Goal: Transaction & Acquisition: Purchase product/service

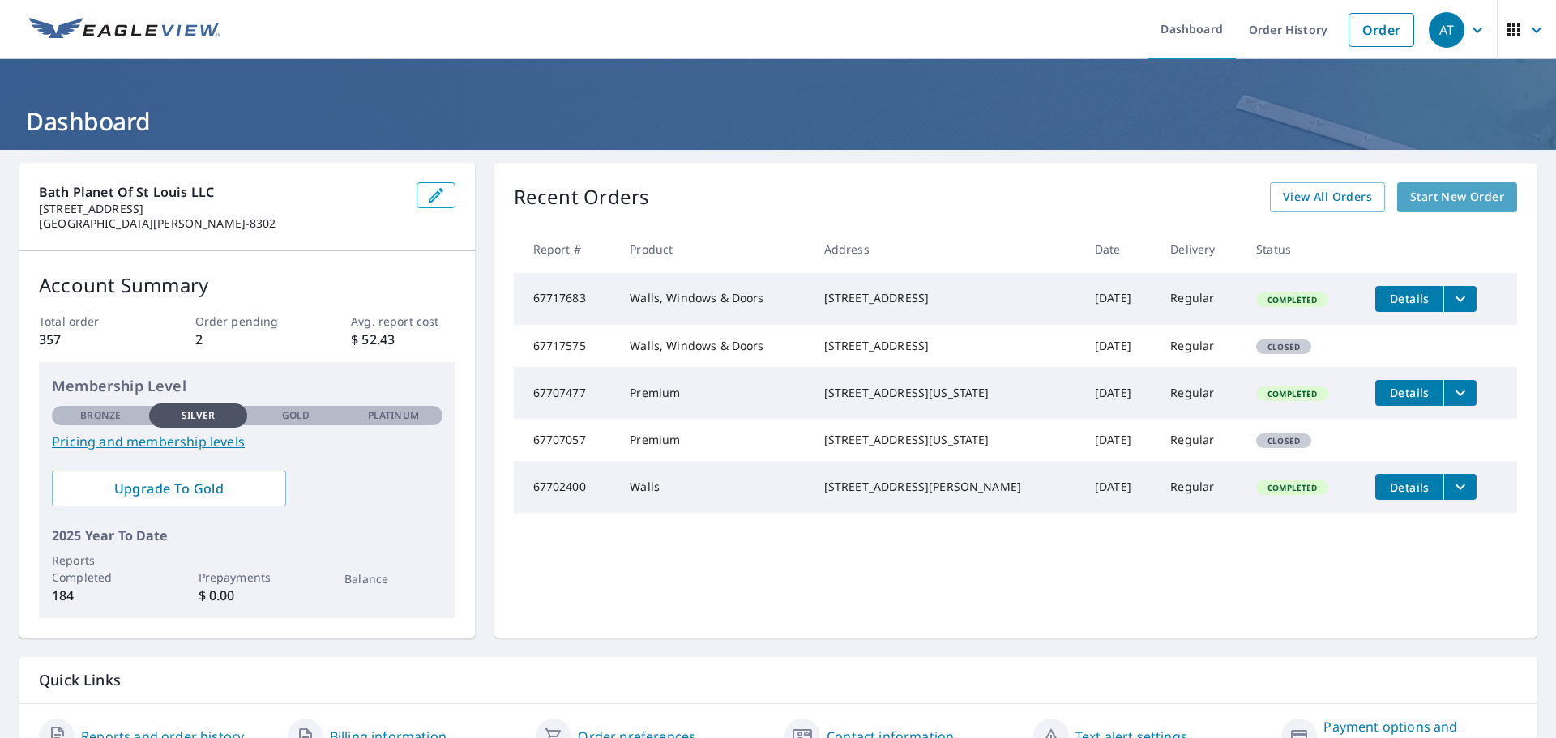
click at [1470, 192] on span "Start New Order" at bounding box center [1457, 197] width 94 height 20
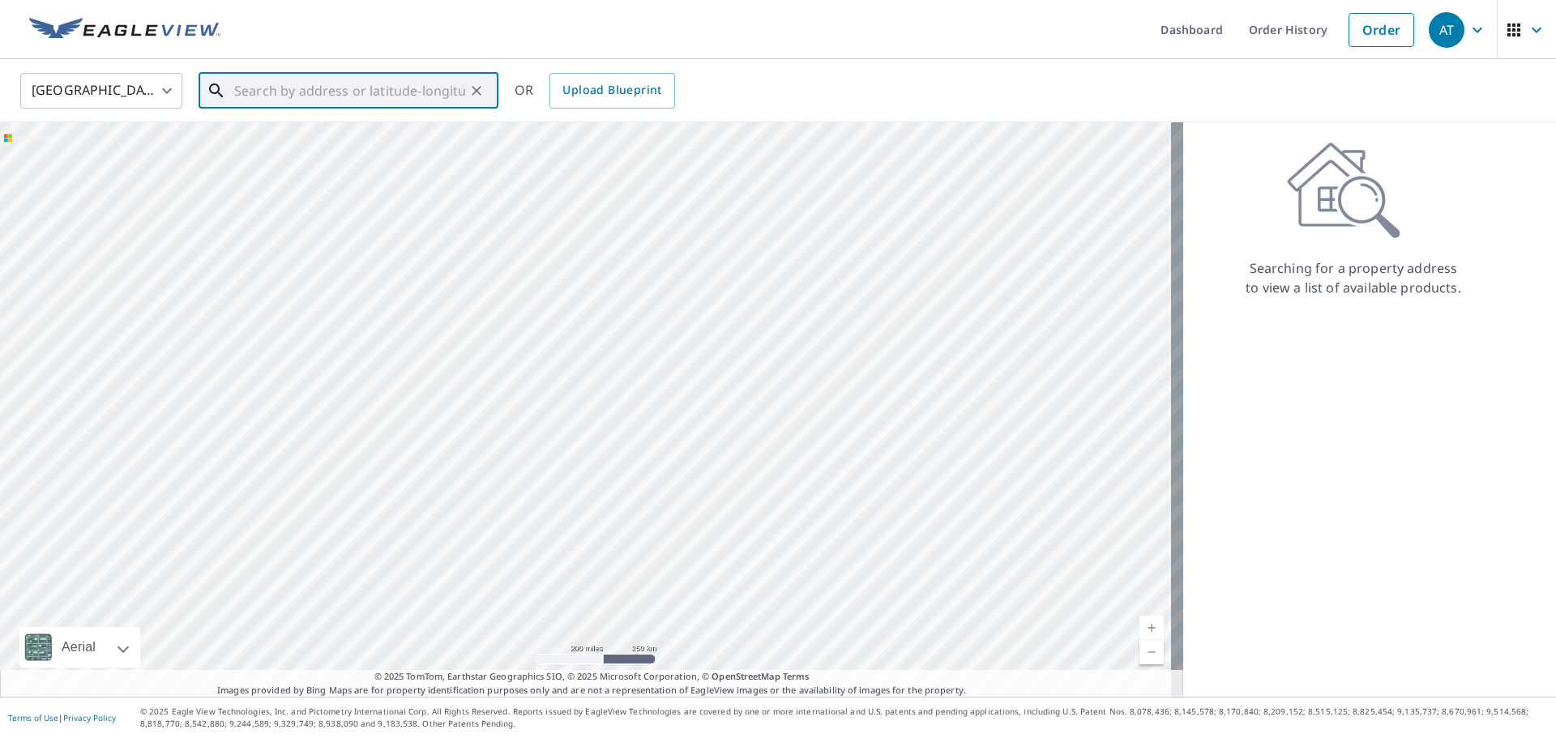
click at [256, 94] on input "text" at bounding box center [349, 90] width 231 height 45
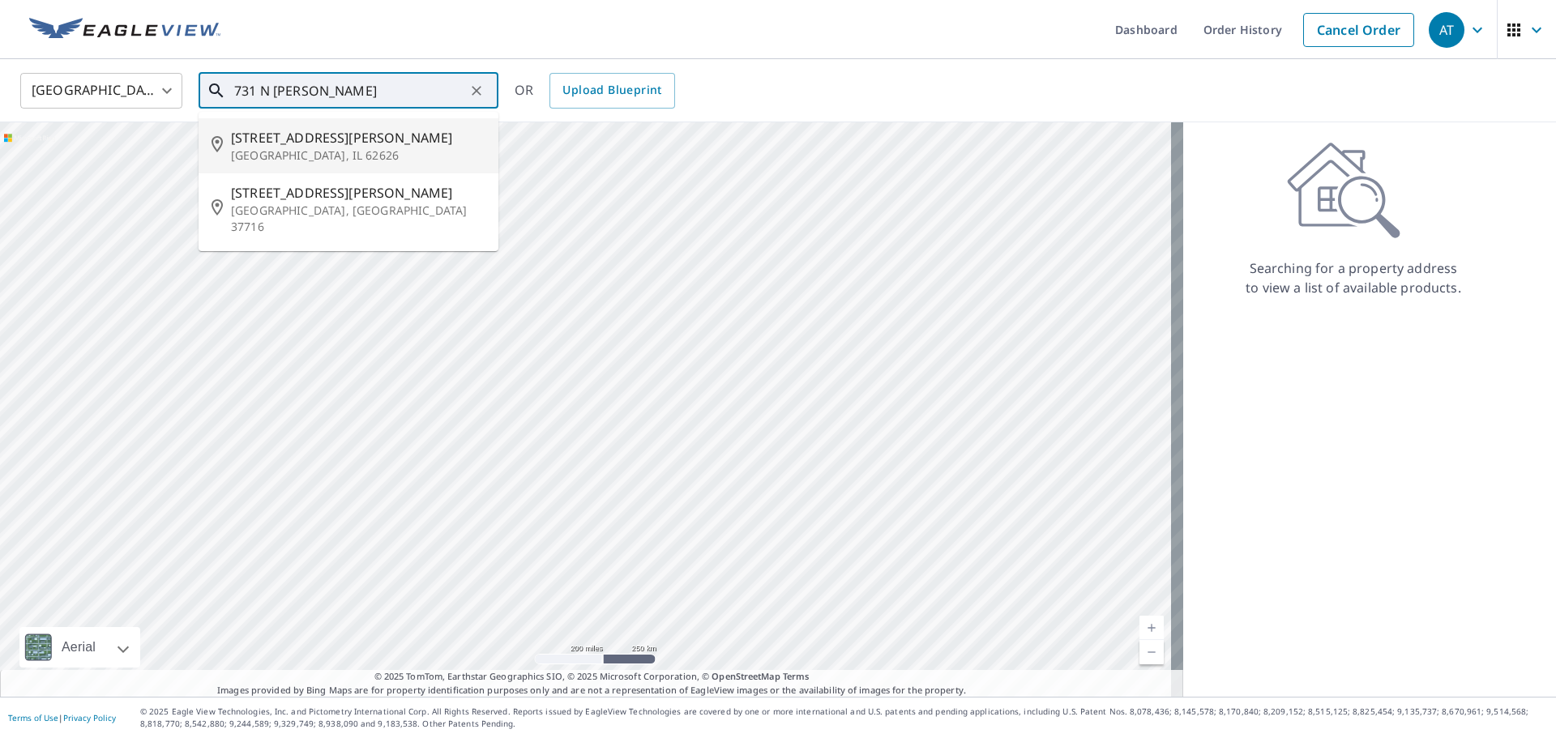
click at [284, 147] on p "[GEOGRAPHIC_DATA], IL 62626" at bounding box center [358, 155] width 254 height 16
type input "[STREET_ADDRESS][PERSON_NAME]"
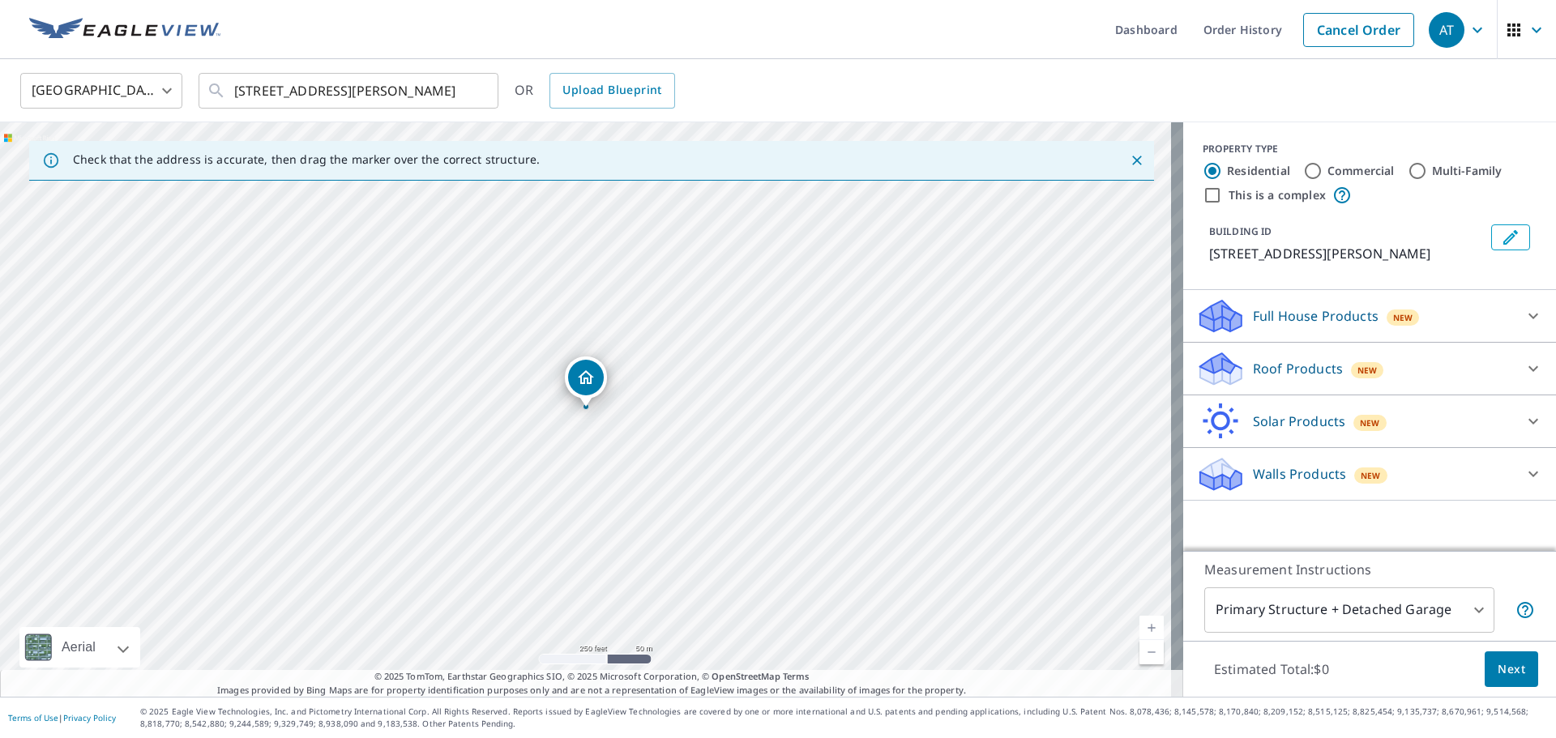
click at [1422, 363] on div "Roof Products New" at bounding box center [1355, 369] width 318 height 38
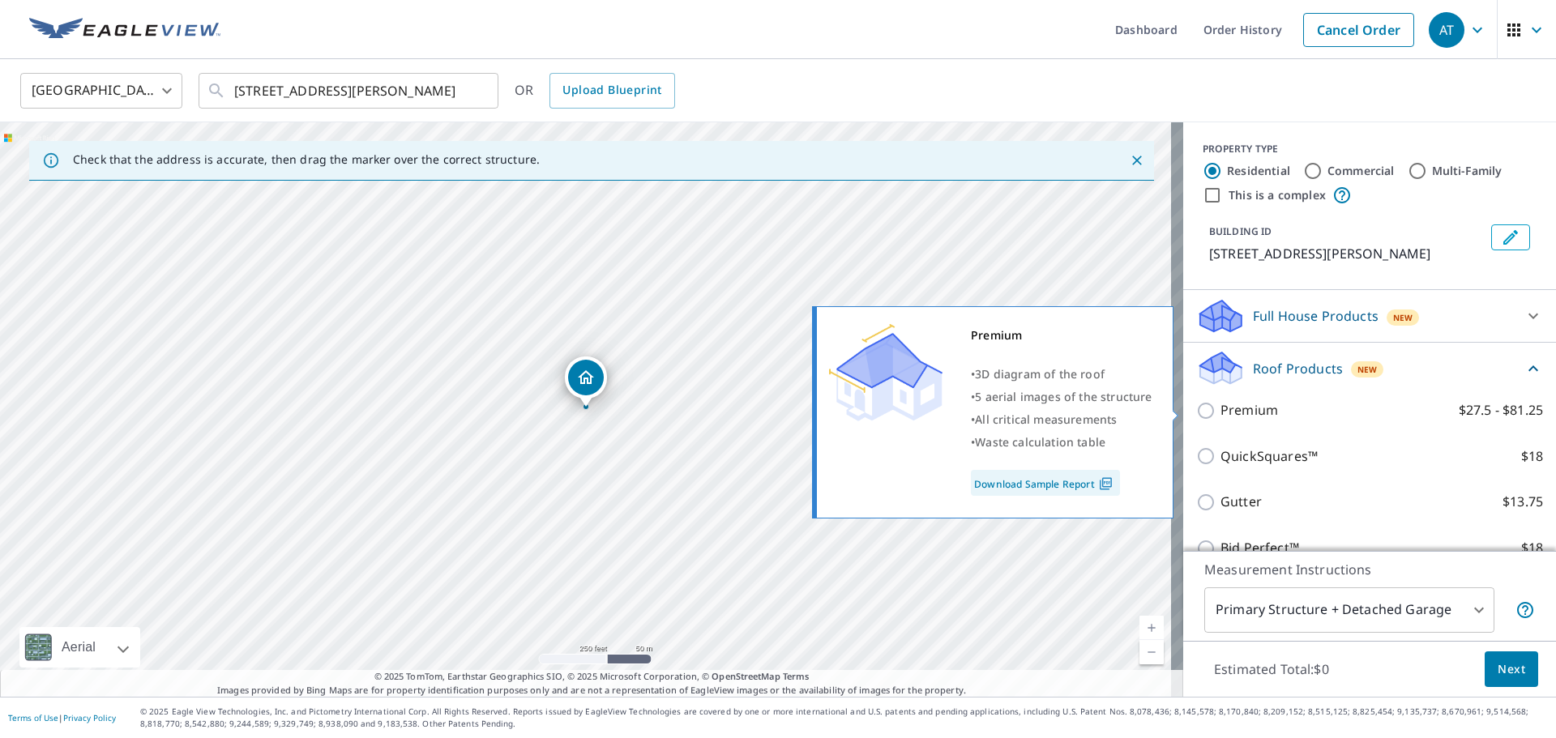
click at [1196, 405] on input "Premium $27.5 - $81.25" at bounding box center [1208, 410] width 24 height 19
checkbox input "true"
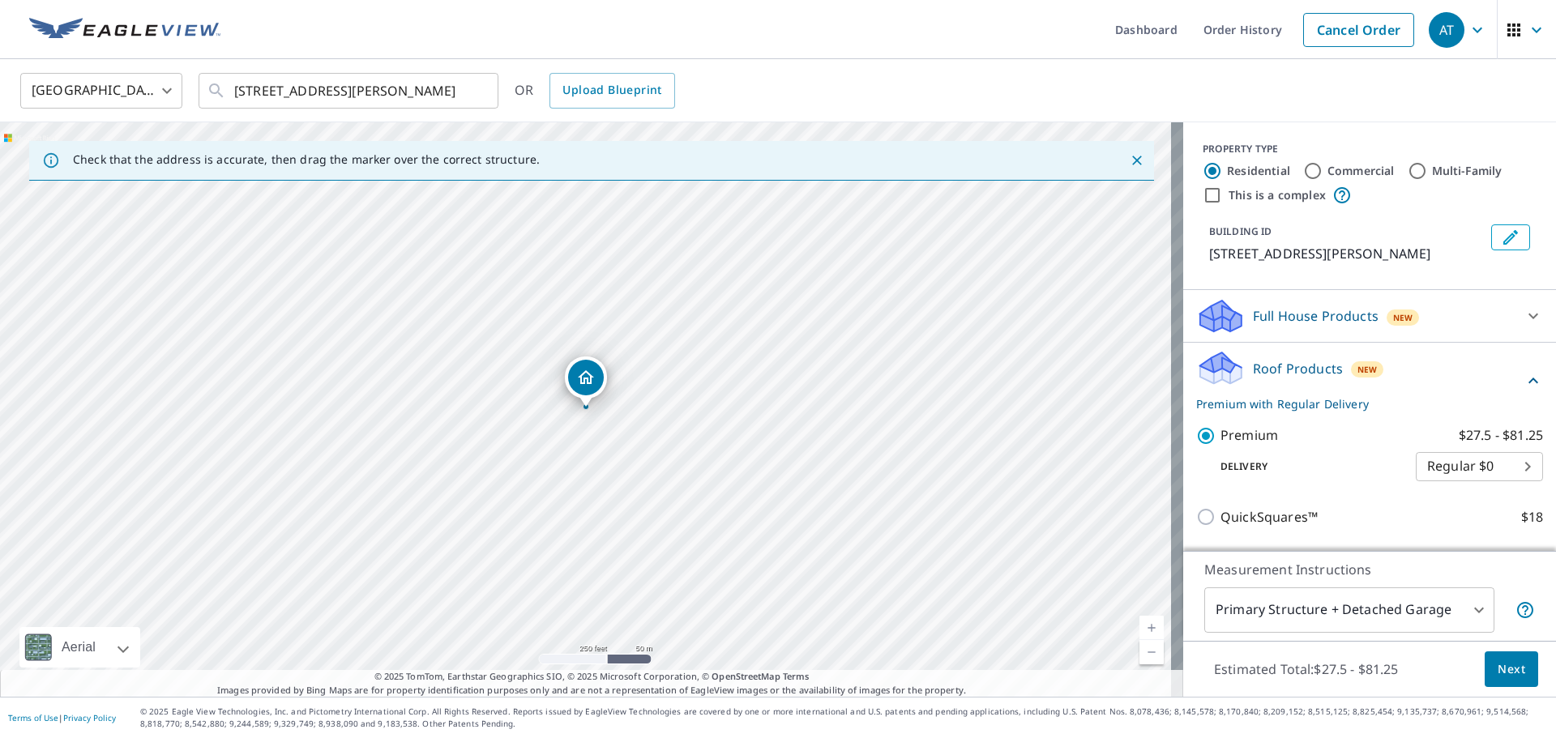
click at [1498, 662] on span "Next" at bounding box center [1512, 670] width 28 height 20
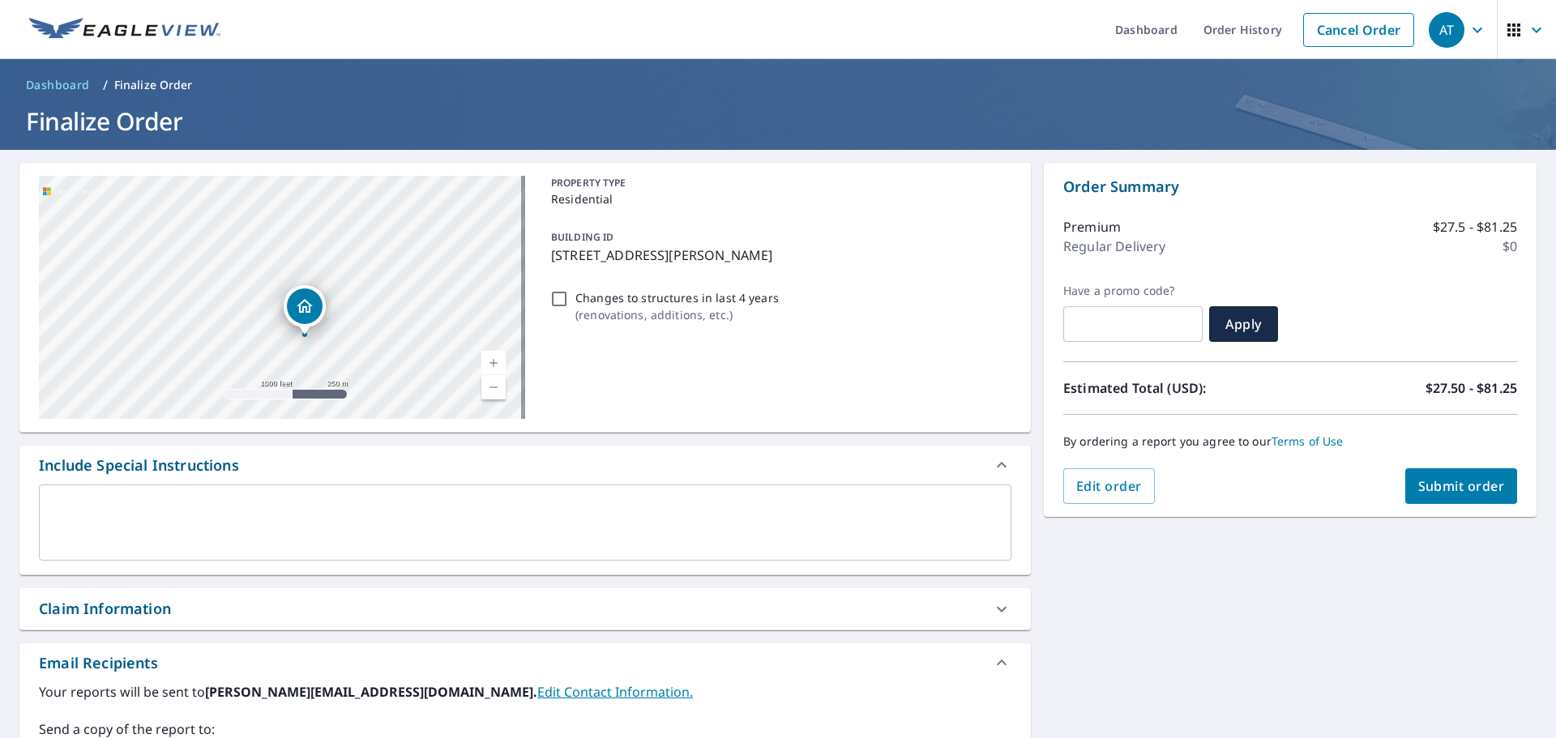
scroll to position [282, 0]
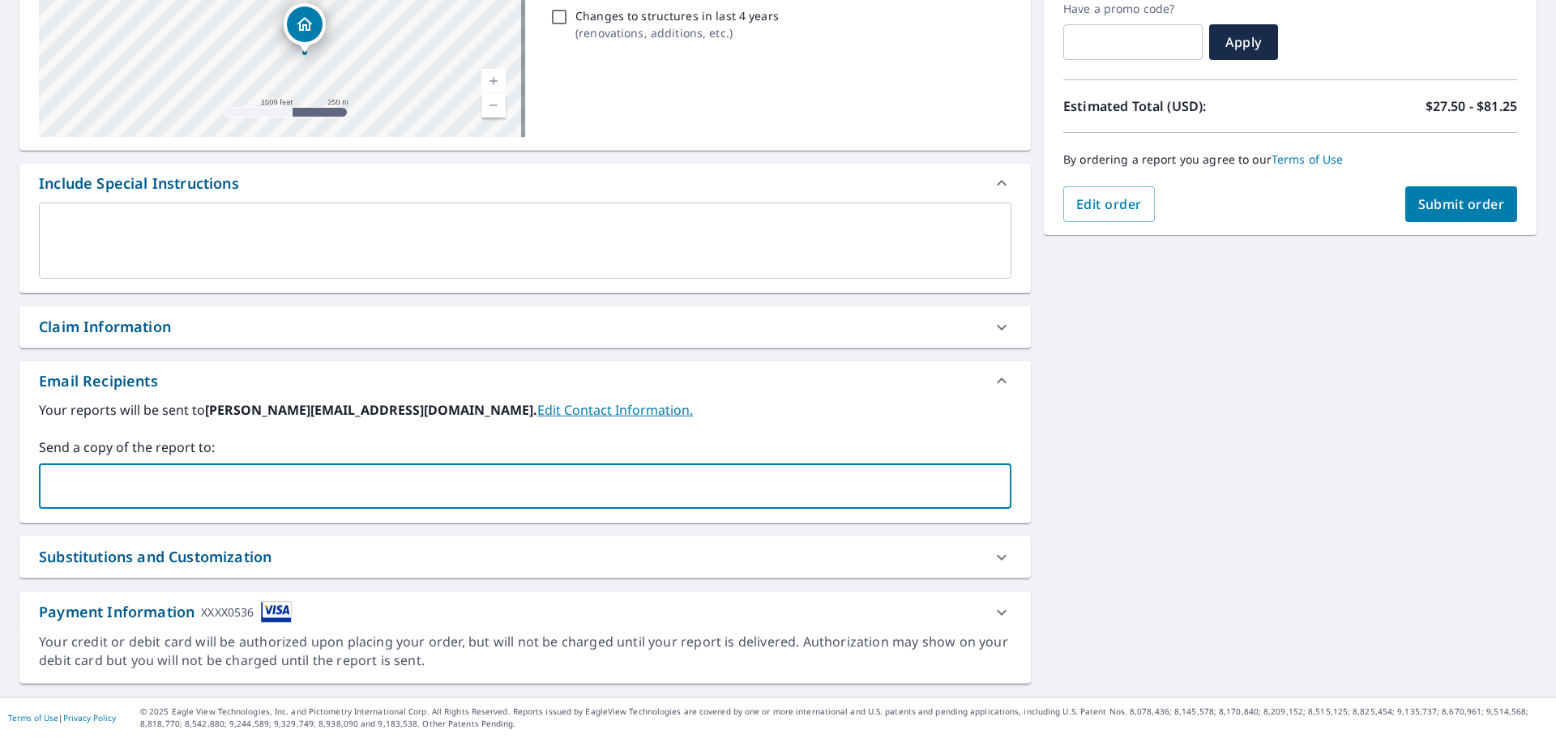
click at [87, 475] on input "text" at bounding box center [513, 486] width 934 height 31
type input "[PERSON_NAME][EMAIL_ADDRESS][DOMAIN_NAME]"
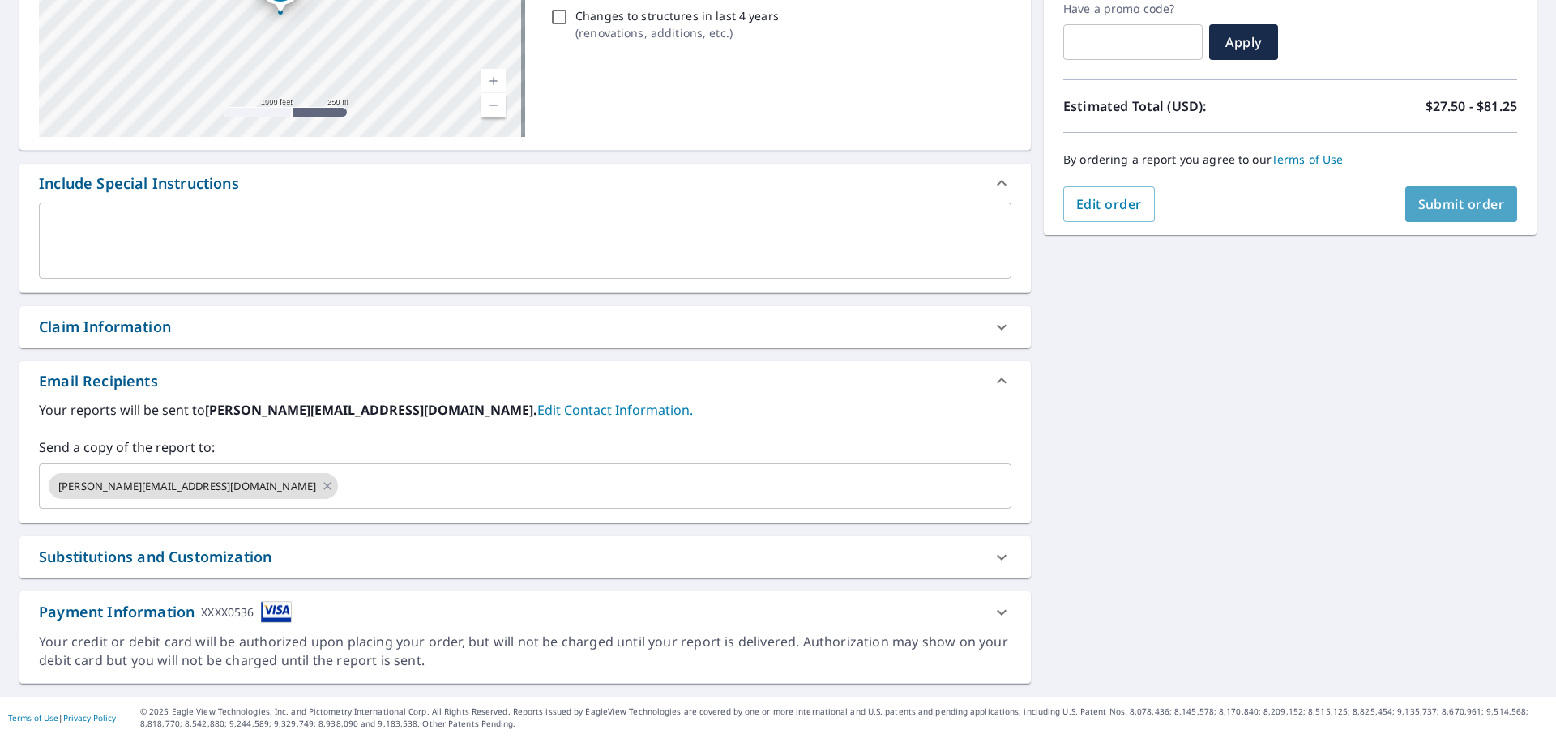
click at [1436, 203] on span "Submit order" at bounding box center [1461, 204] width 87 height 18
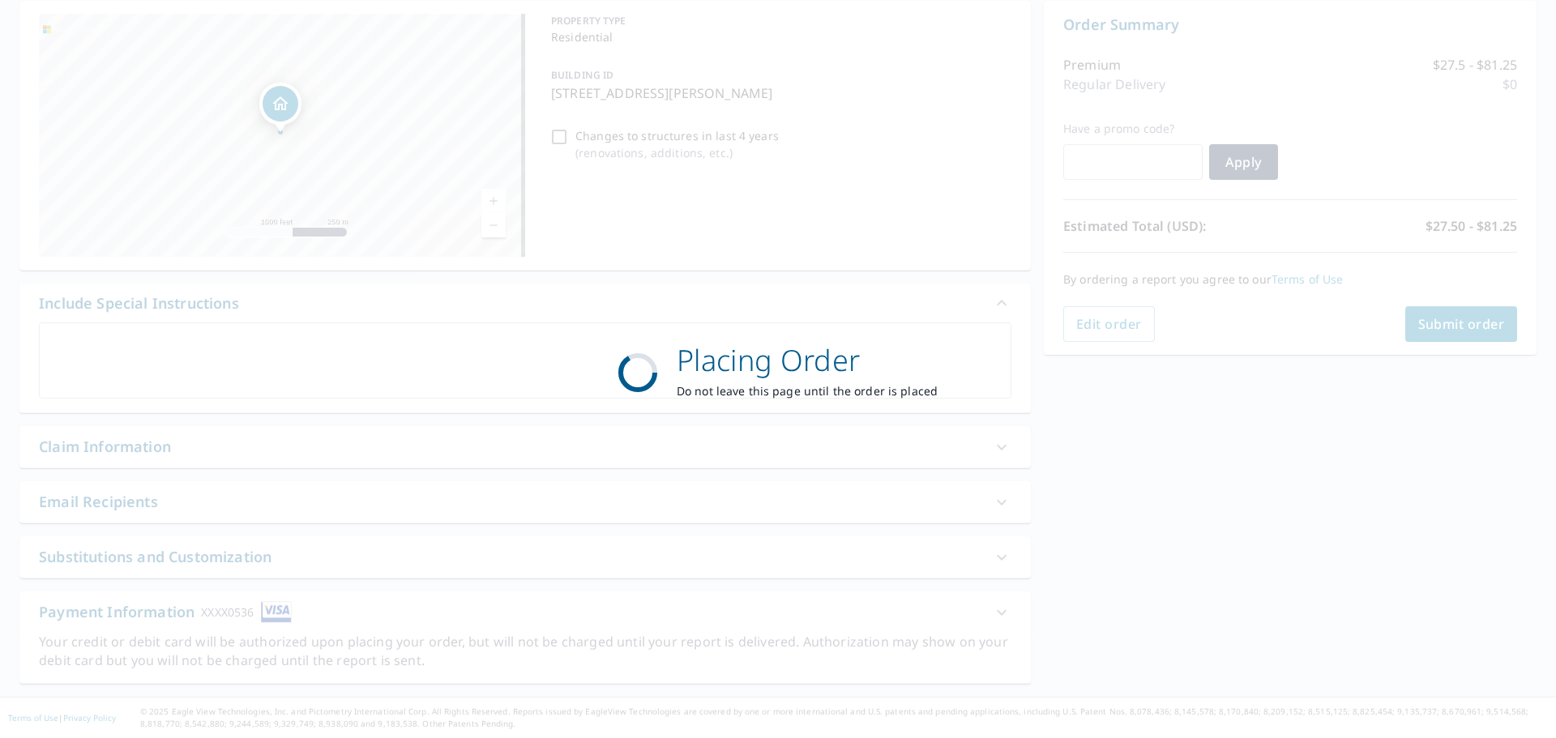
scroll to position [162, 0]
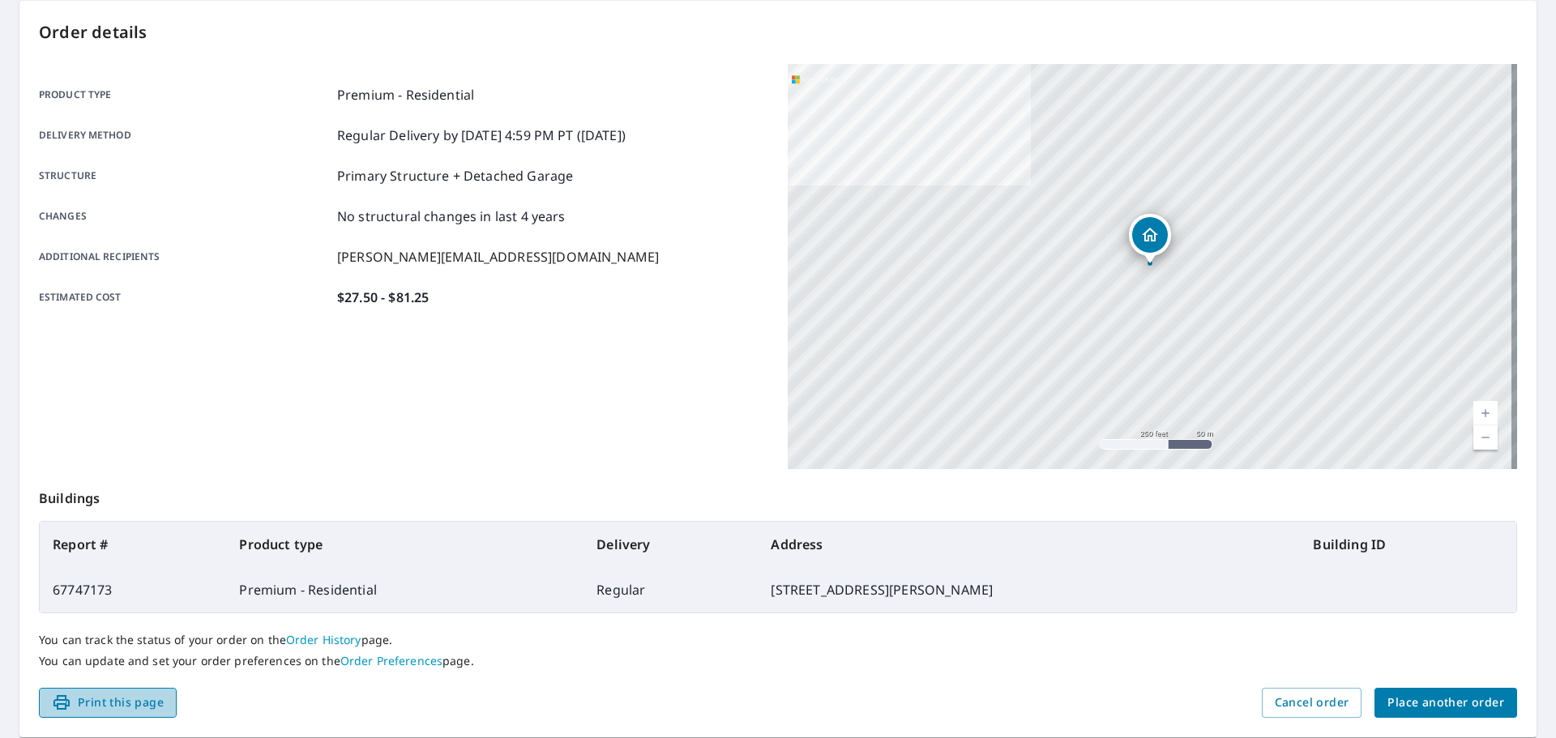
click at [96, 699] on span "Print this page" at bounding box center [108, 703] width 112 height 20
